Goal: Check status: Check status

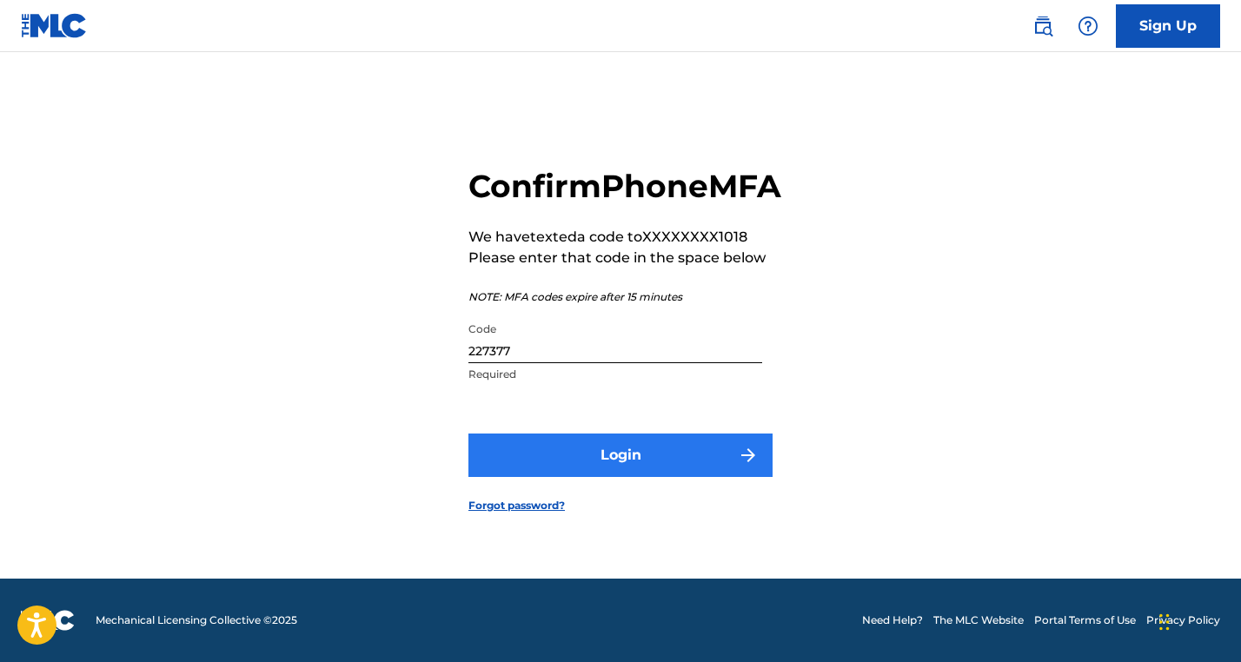
drag, startPoint x: 0, startPoint y: 0, endPoint x: 606, endPoint y: 471, distance: 767.3
click at [606, 471] on button "Login" at bounding box center [620, 455] width 304 height 43
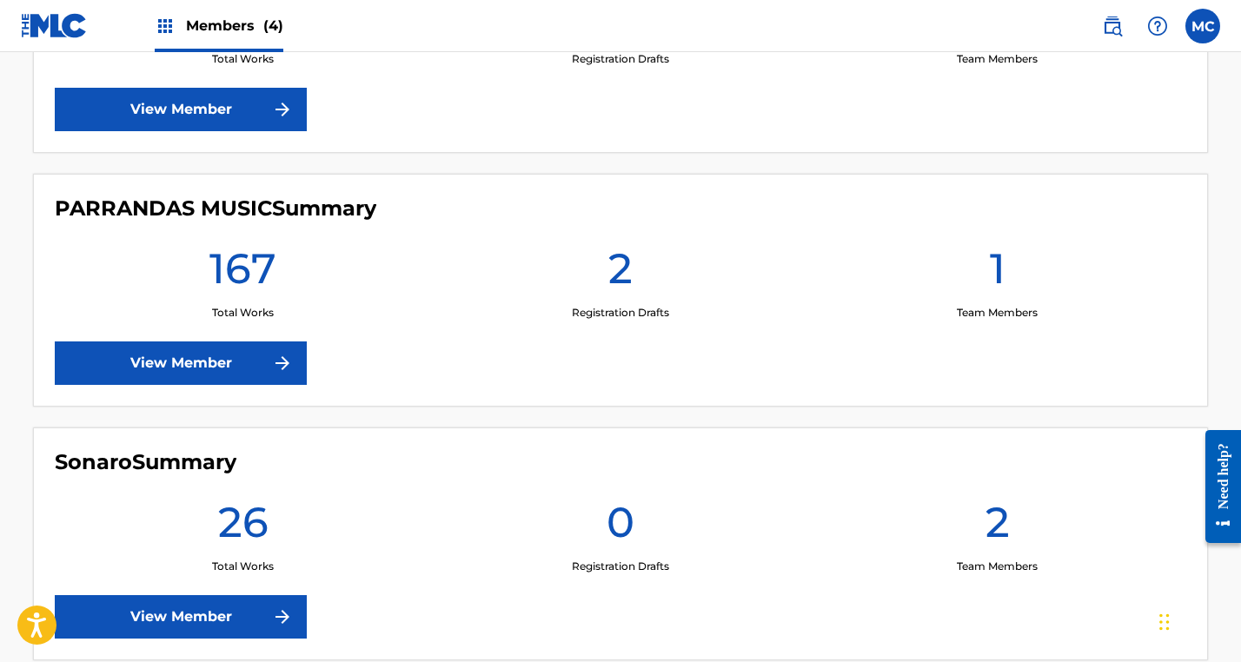
scroll to position [948, 0]
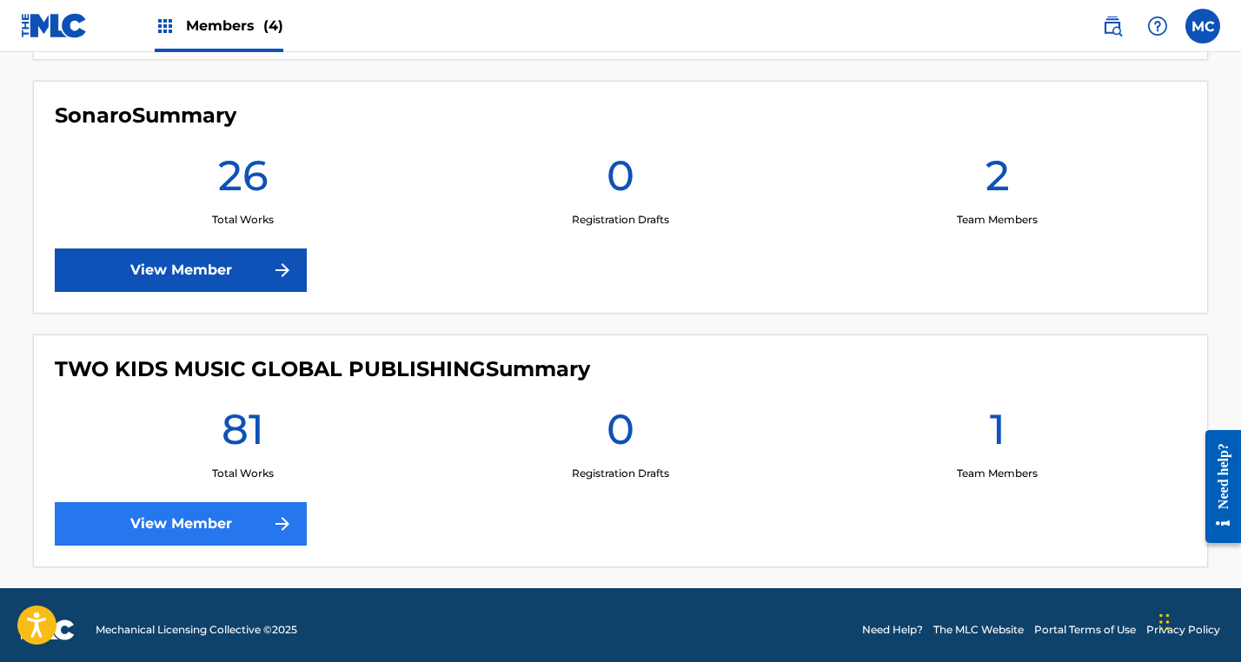
click at [182, 528] on link "View Member" at bounding box center [181, 523] width 252 height 43
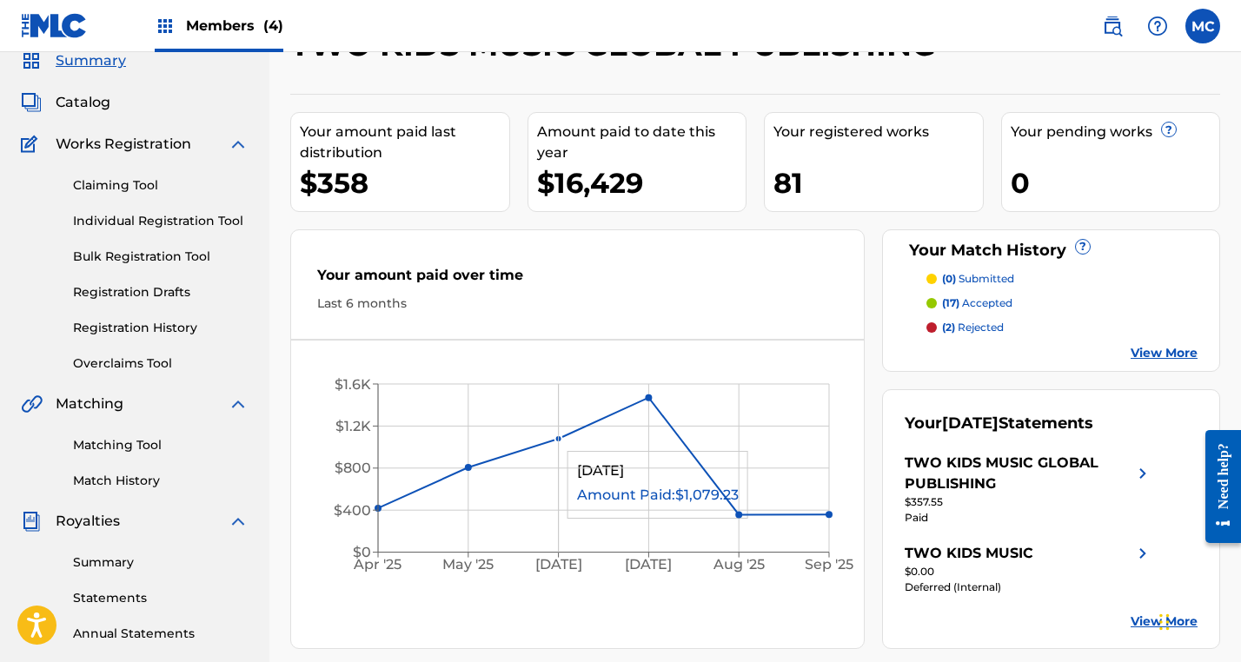
scroll to position [115, 0]
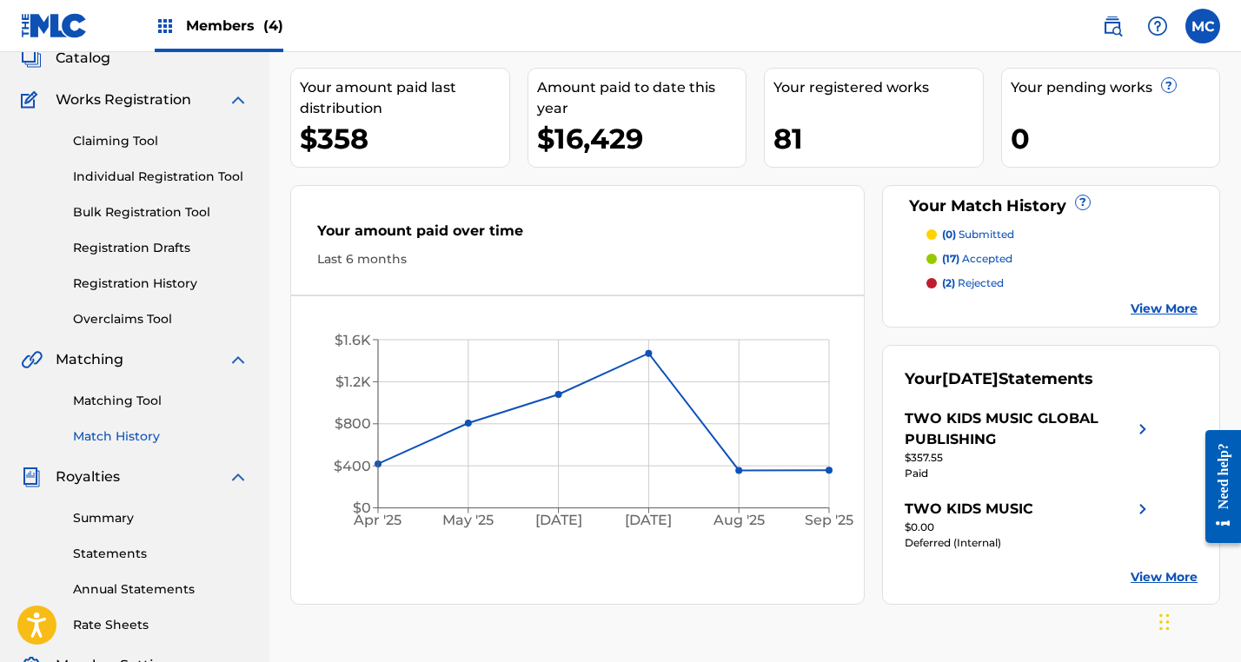
click at [155, 445] on link "Match History" at bounding box center [161, 437] width 176 height 18
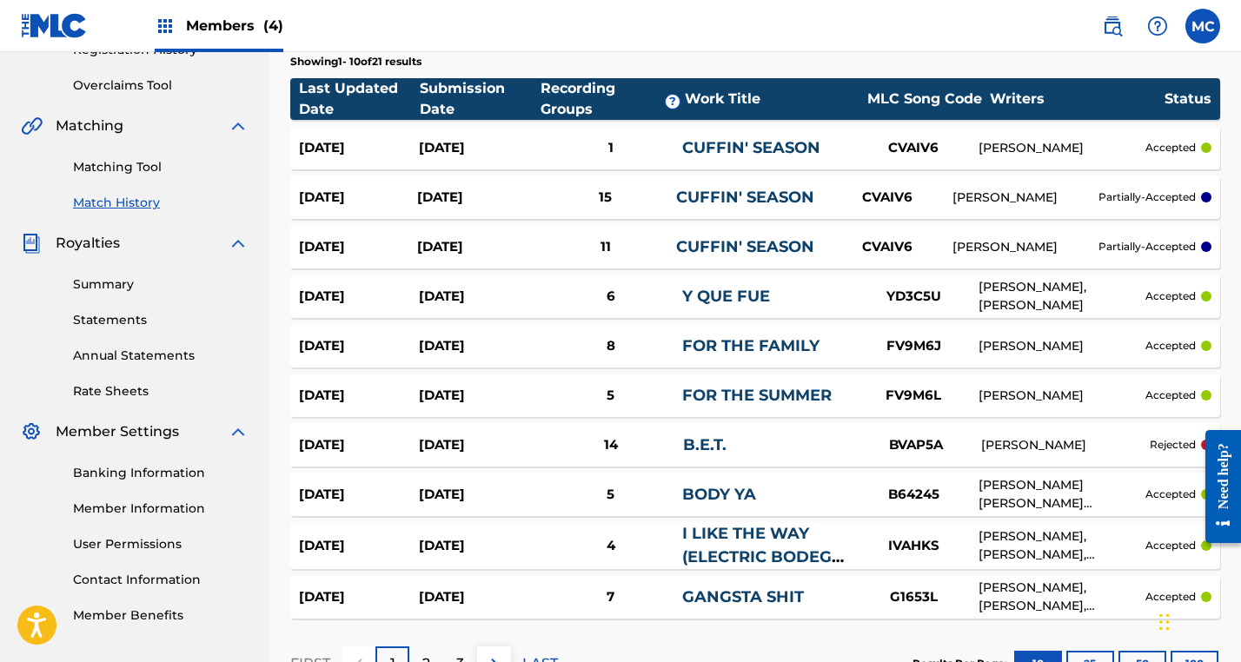
scroll to position [462, 0]
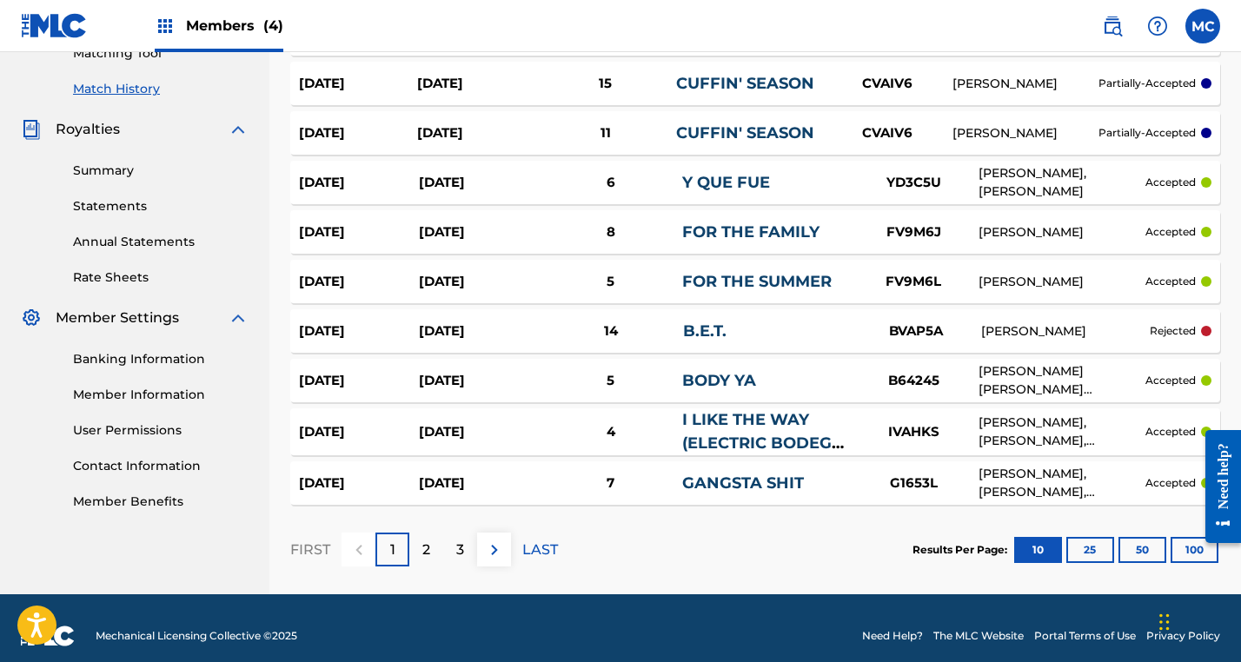
click at [487, 335] on div "[DATE]" at bounding box center [479, 332] width 120 height 20
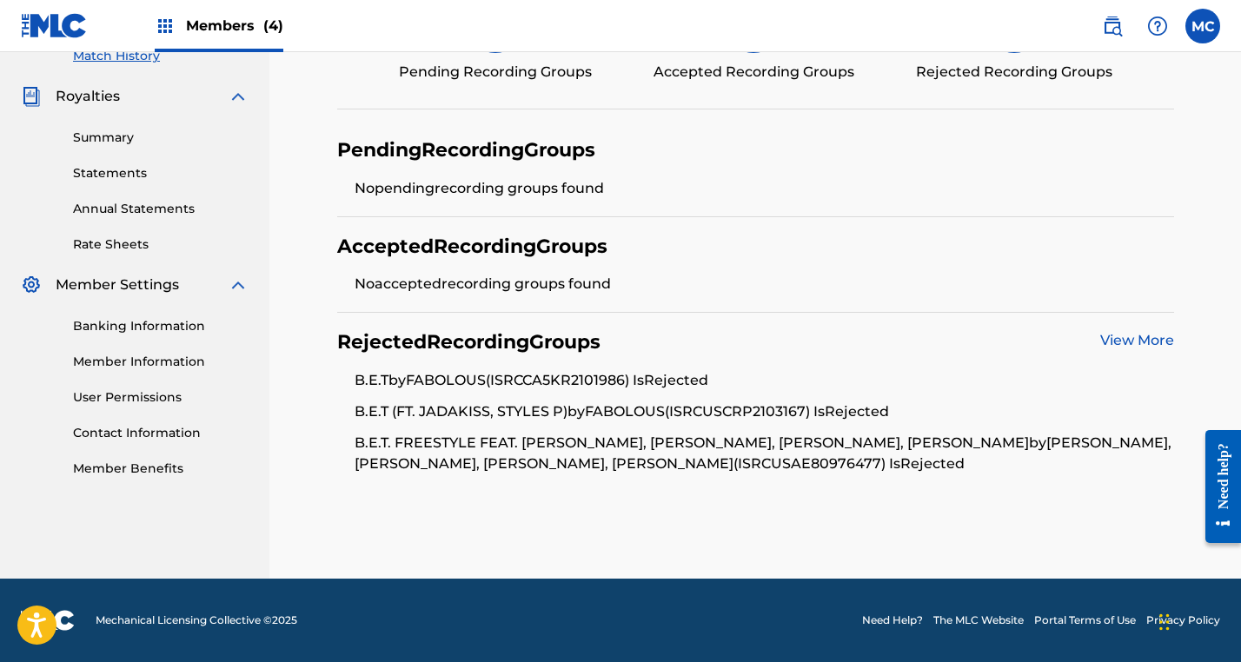
scroll to position [494, 0]
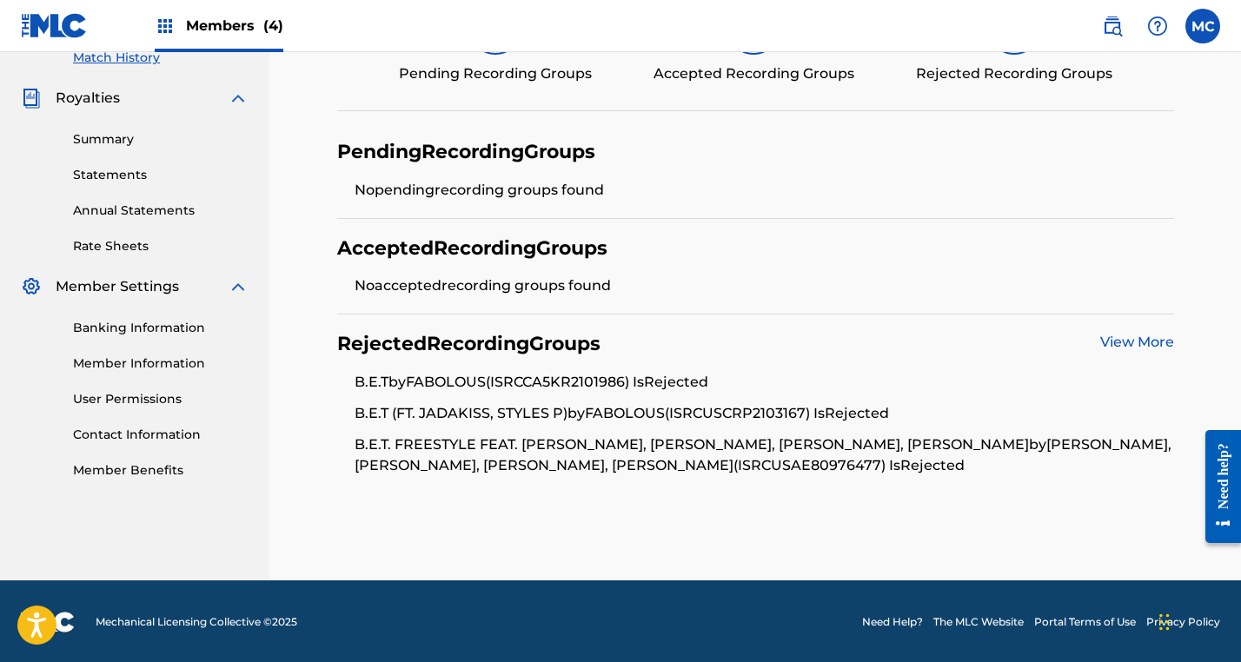
click at [1130, 343] on link "View More" at bounding box center [1137, 342] width 74 height 17
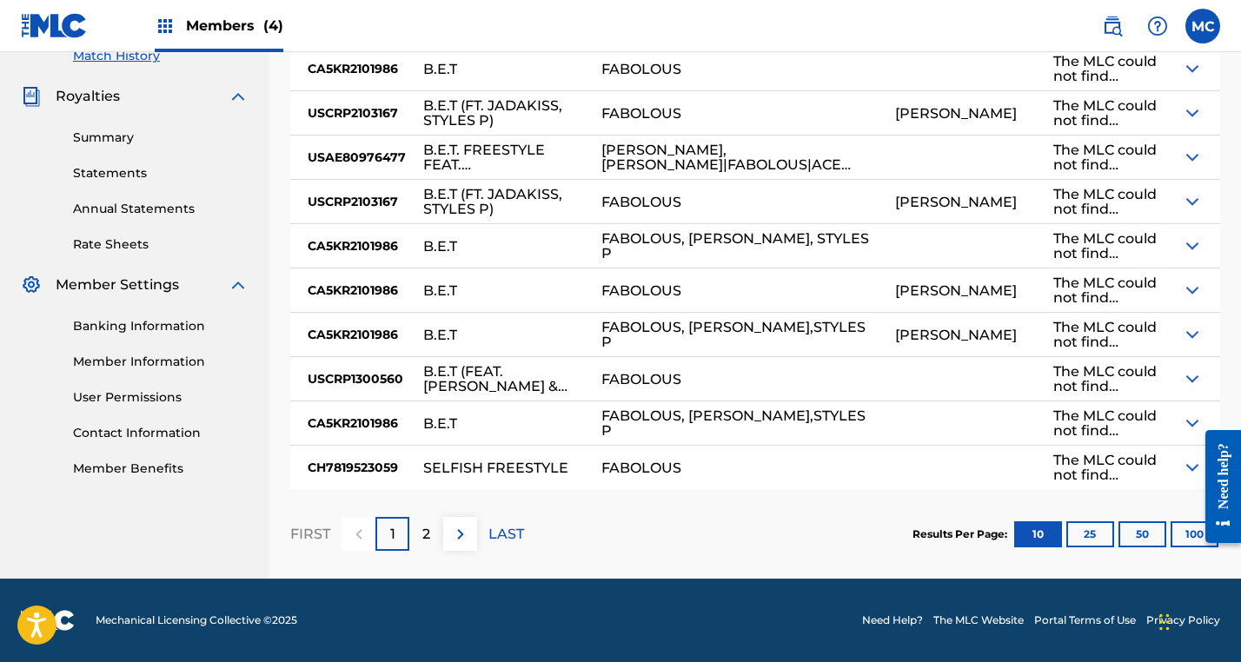
scroll to position [495, 0]
click at [1185, 289] on img at bounding box center [1192, 290] width 21 height 21
